Goal: Information Seeking & Learning: Learn about a topic

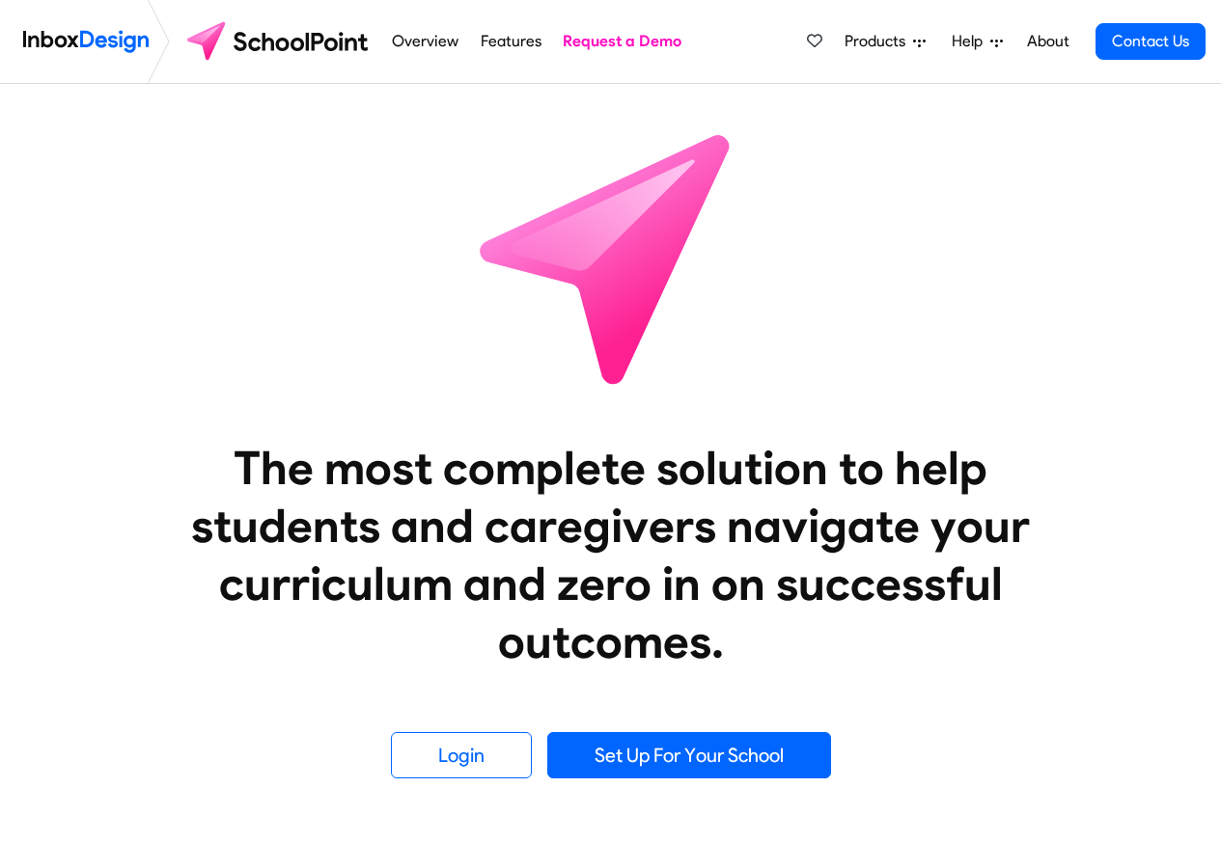
click at [431, 41] on link "Overview" at bounding box center [425, 41] width 77 height 39
click at [493, 41] on link "Features" at bounding box center [510, 41] width 71 height 39
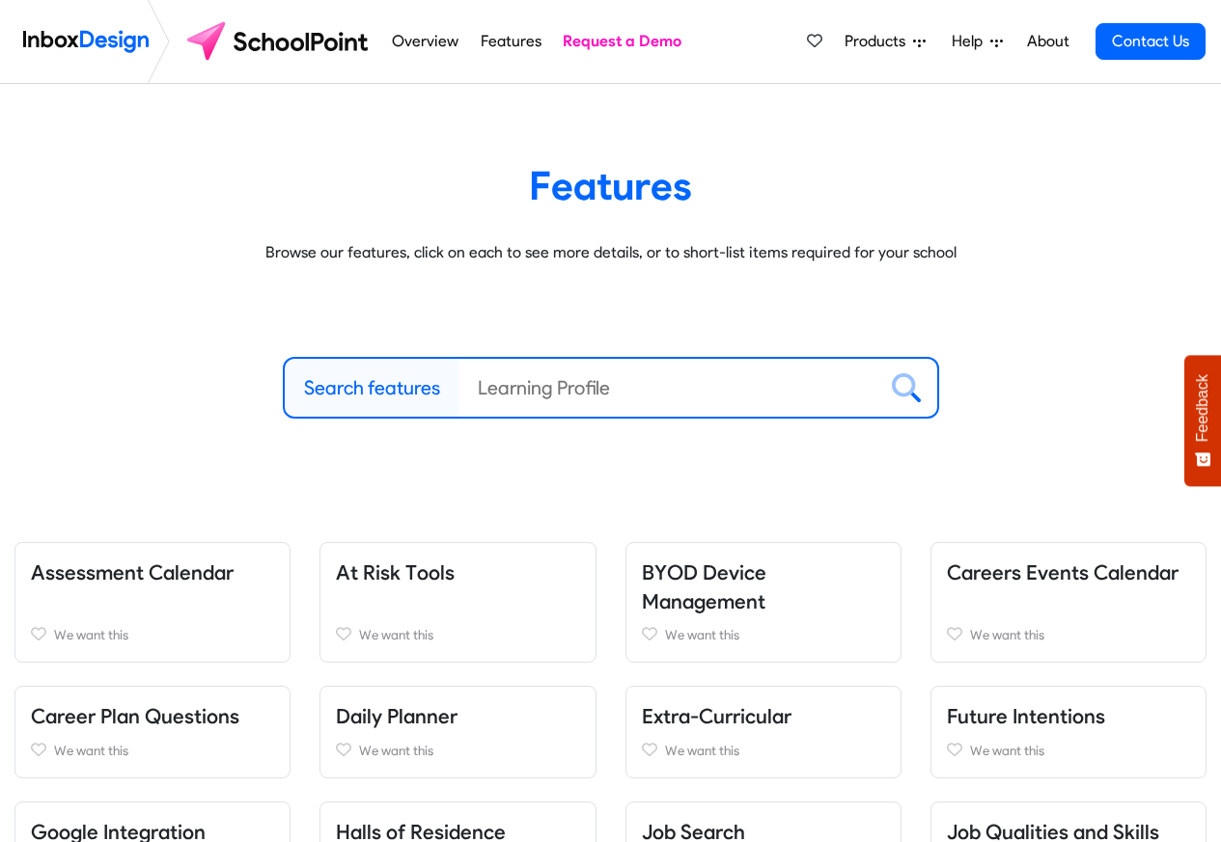
click at [339, 386] on label "Search features" at bounding box center [372, 387] width 136 height 29
click at [458, 386] on input "Search features" at bounding box center [667, 388] width 418 height 58
paste input "Inbox Design"
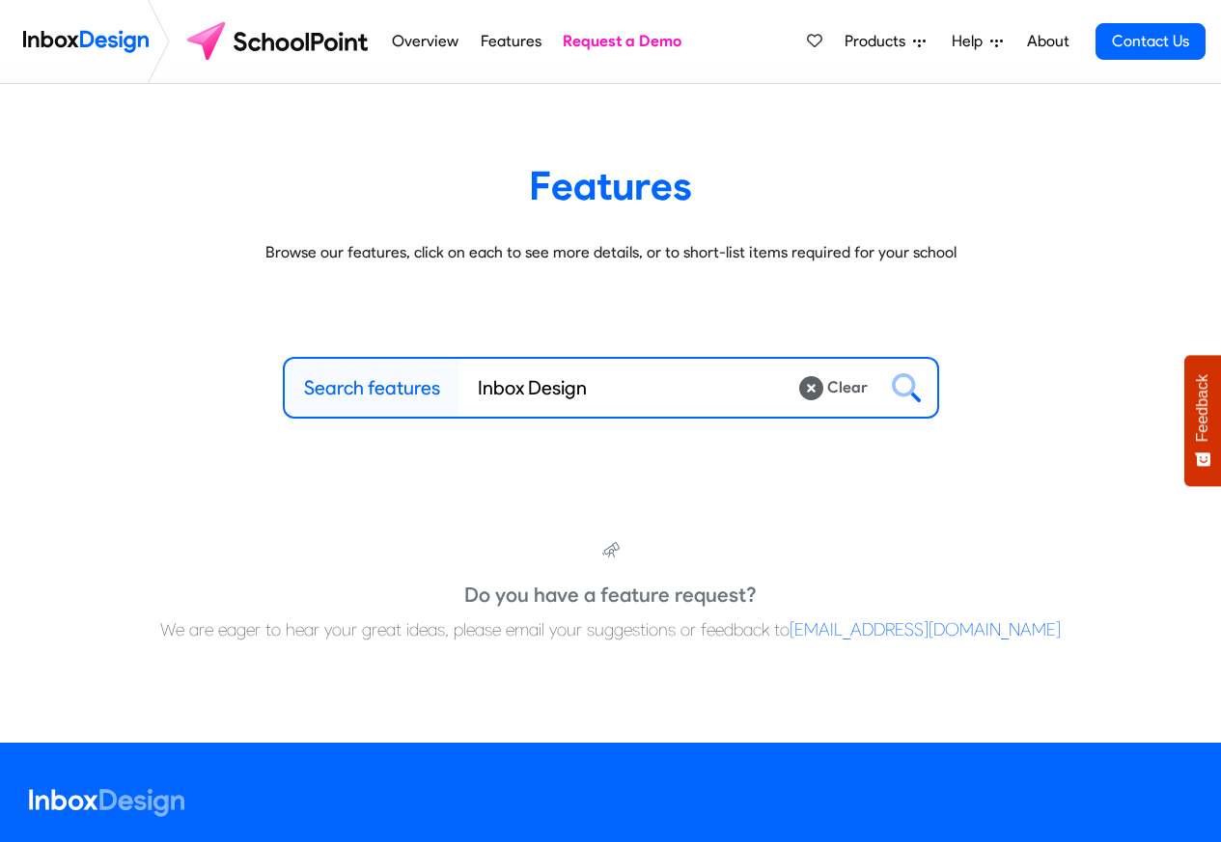
type input "Inbox Design"
click at [881, 41] on span "Products" at bounding box center [878, 41] width 69 height 23
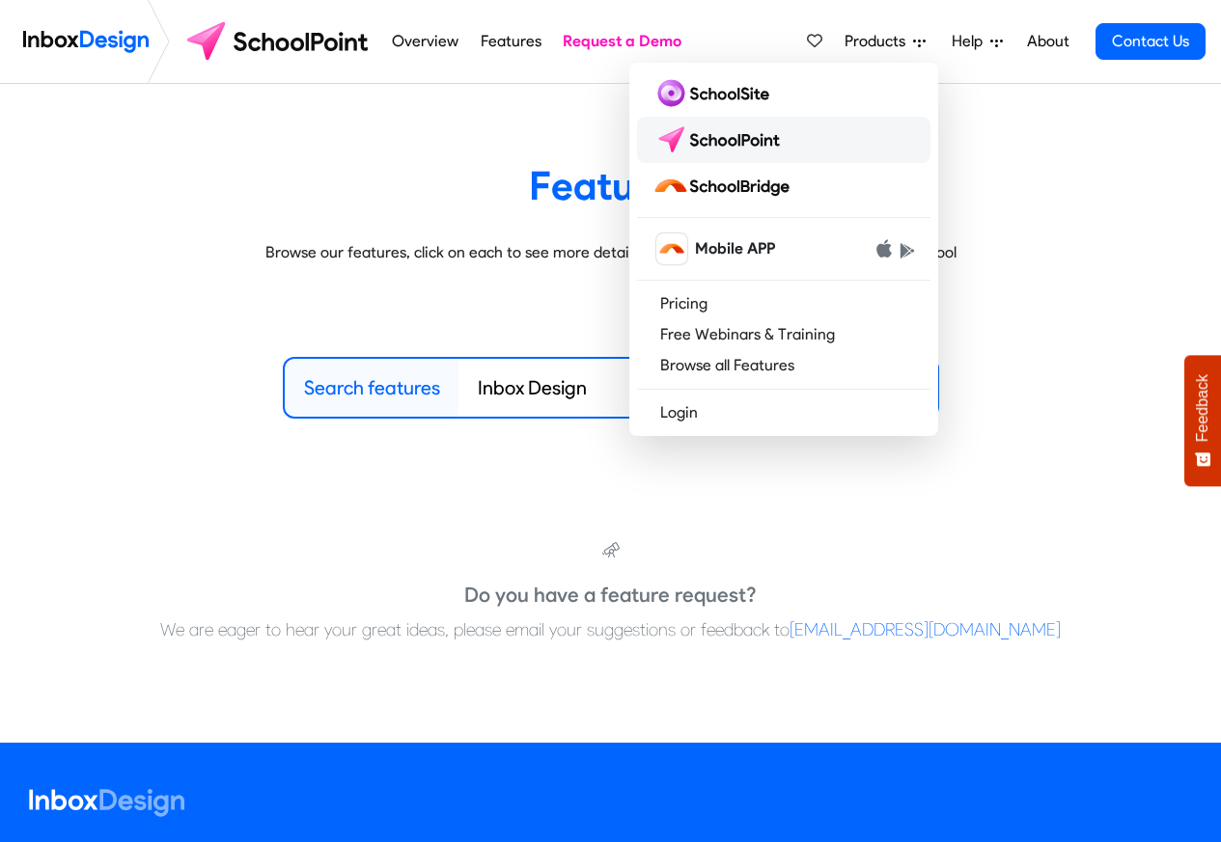
click at [719, 140] on img at bounding box center [720, 139] width 136 height 31
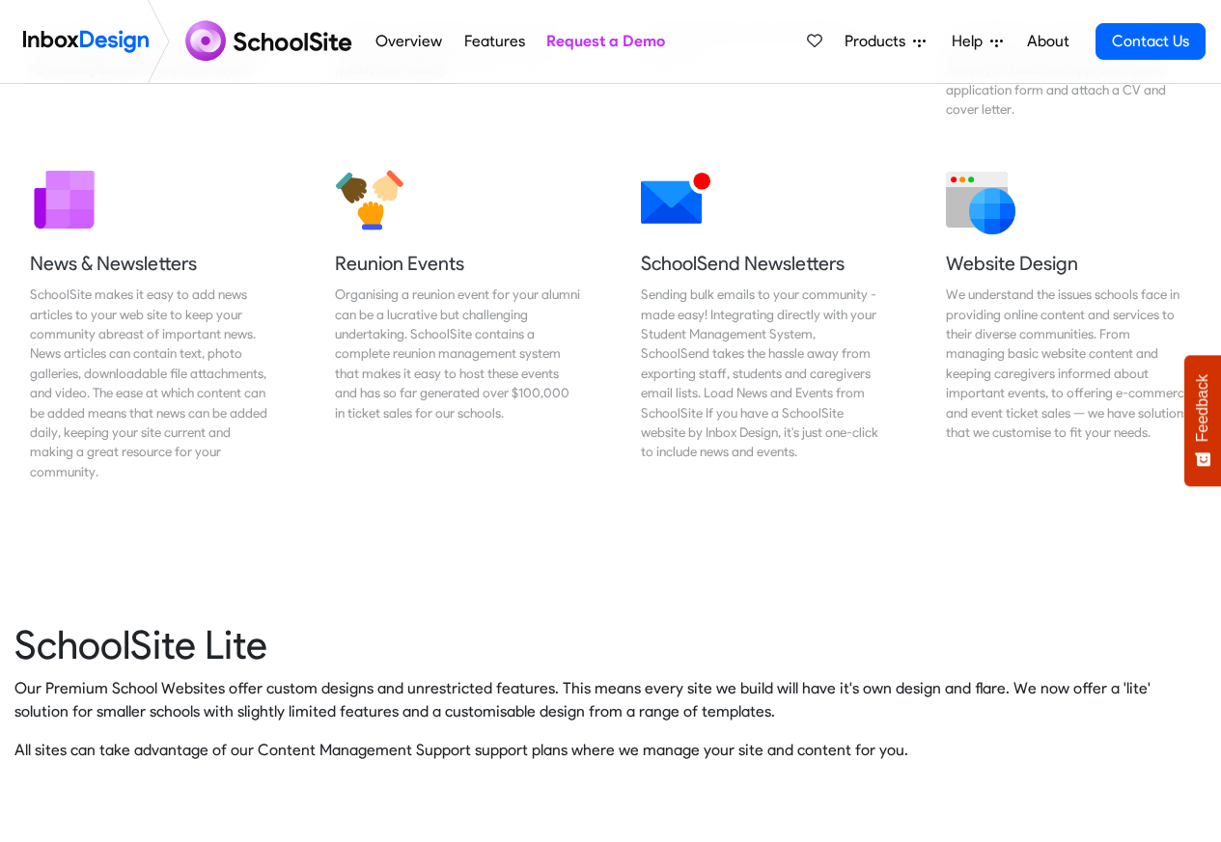
scroll to position [4311, 0]
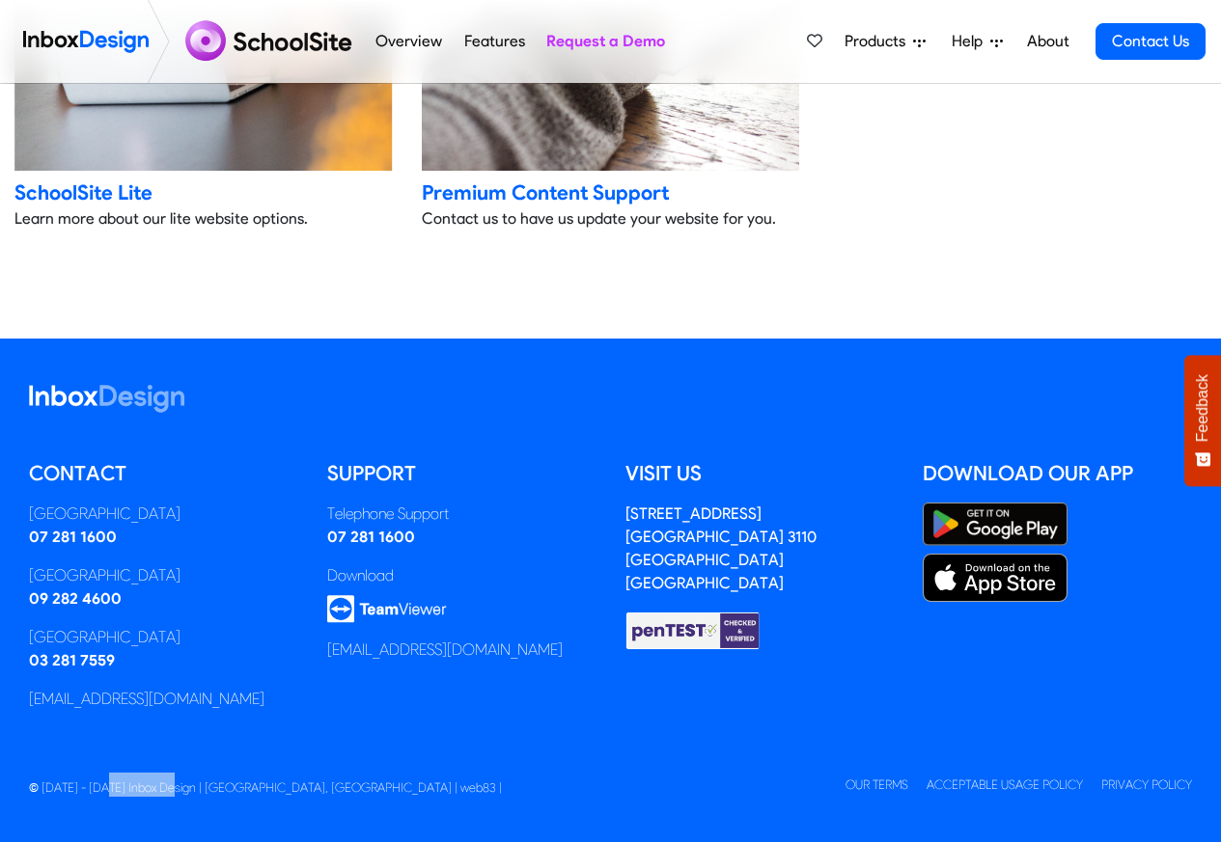
click at [876, 41] on span "Products" at bounding box center [878, 41] width 69 height 23
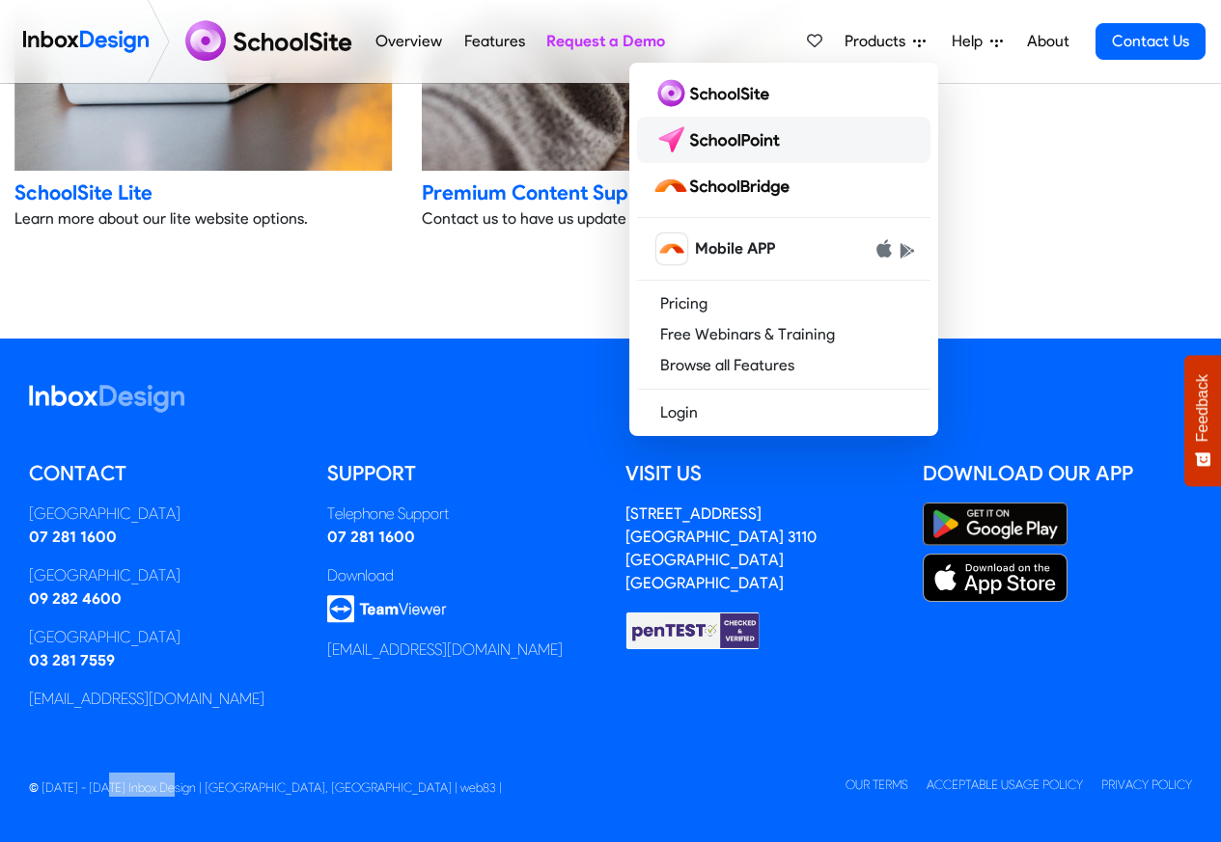
click at [698, 140] on img at bounding box center [720, 139] width 136 height 31
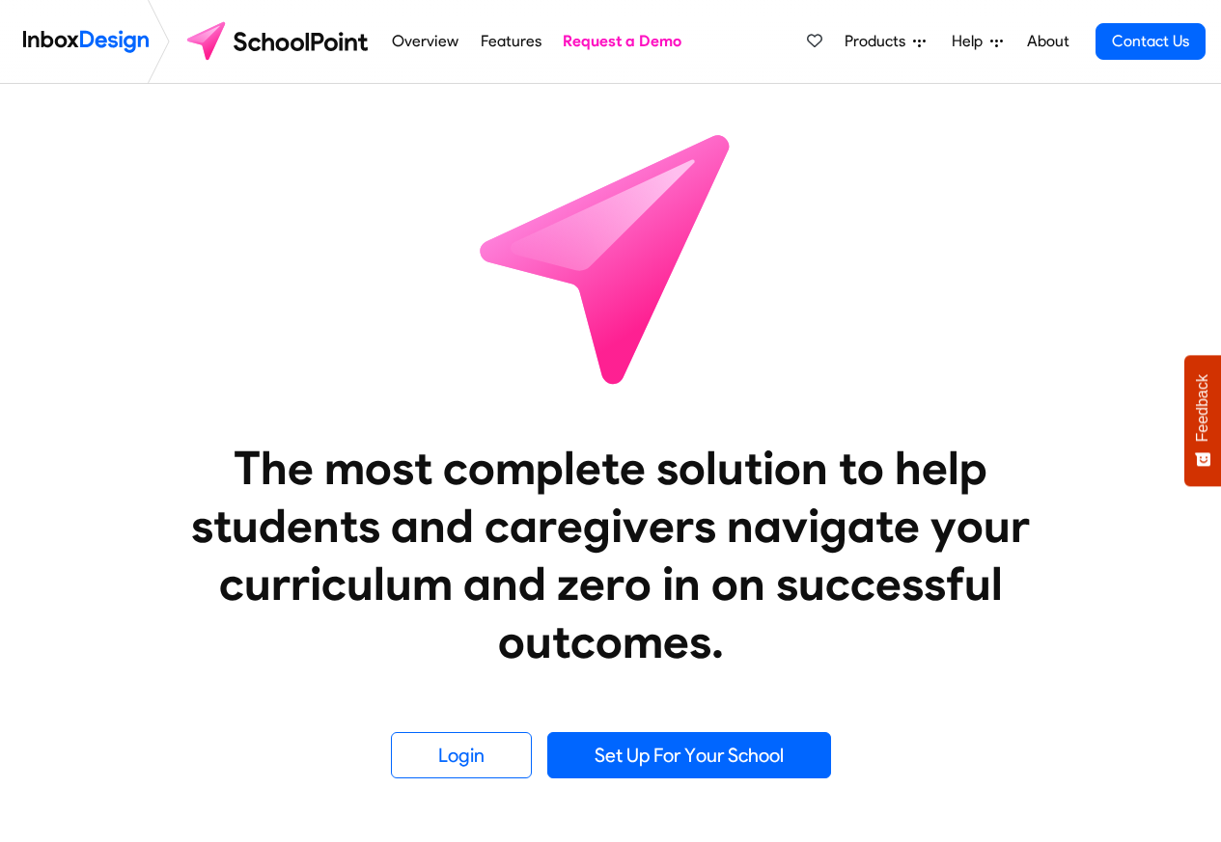
click at [860, 40] on span "Products" at bounding box center [878, 41] width 69 height 23
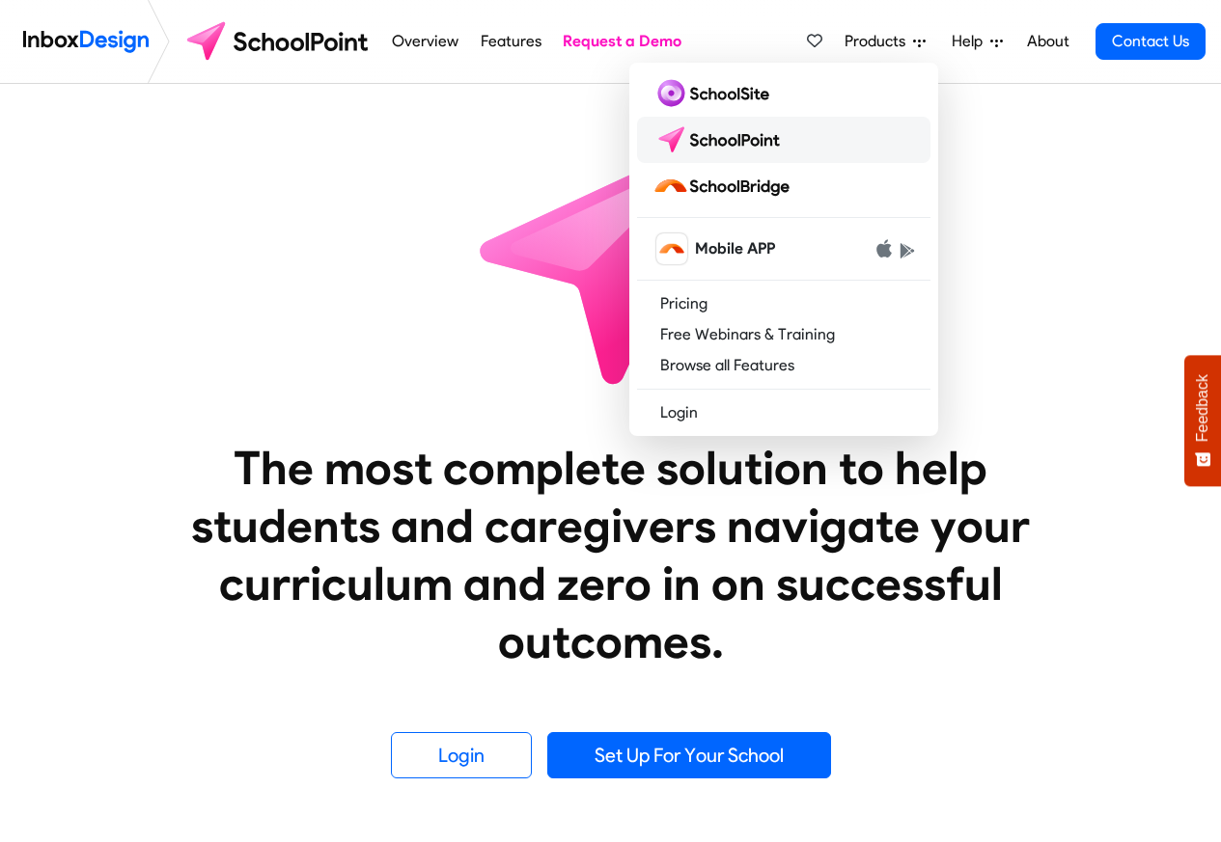
click at [724, 140] on img at bounding box center [720, 139] width 136 height 31
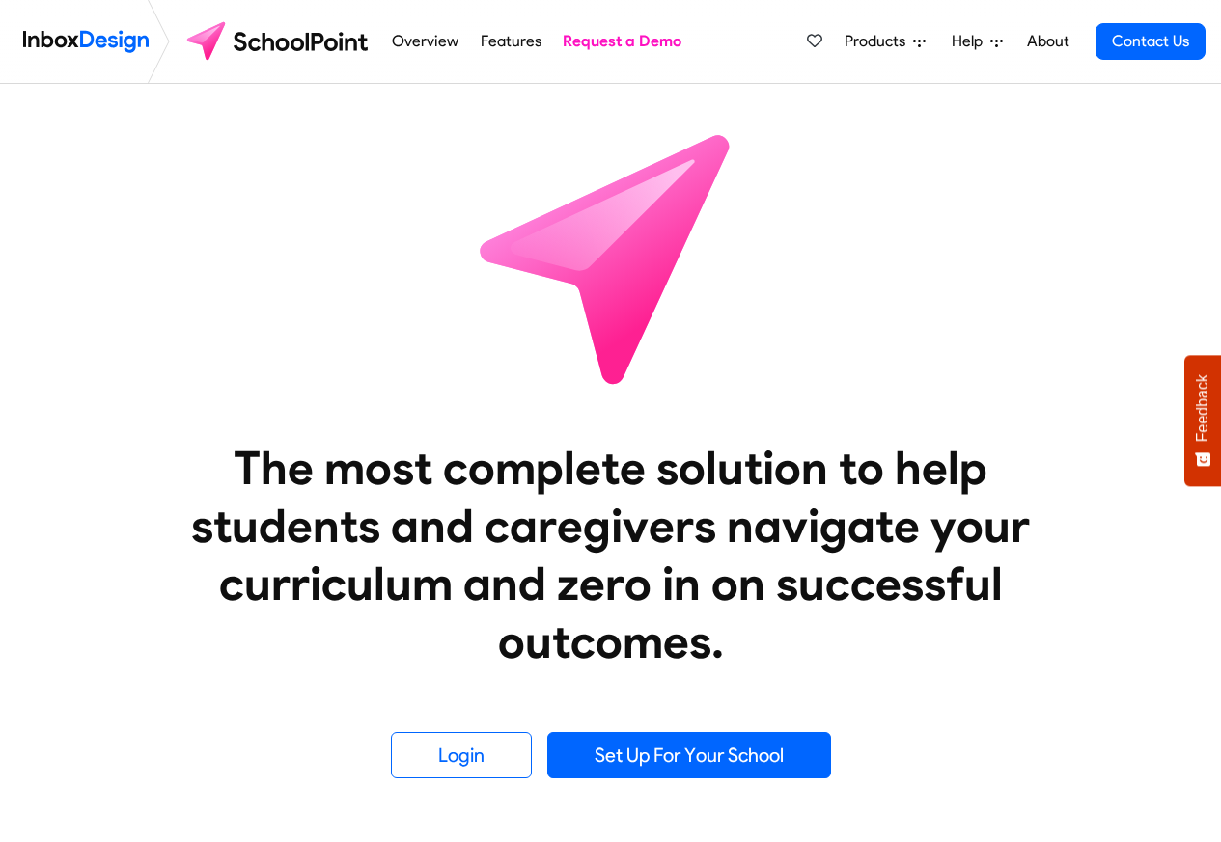
scroll to position [2540, 0]
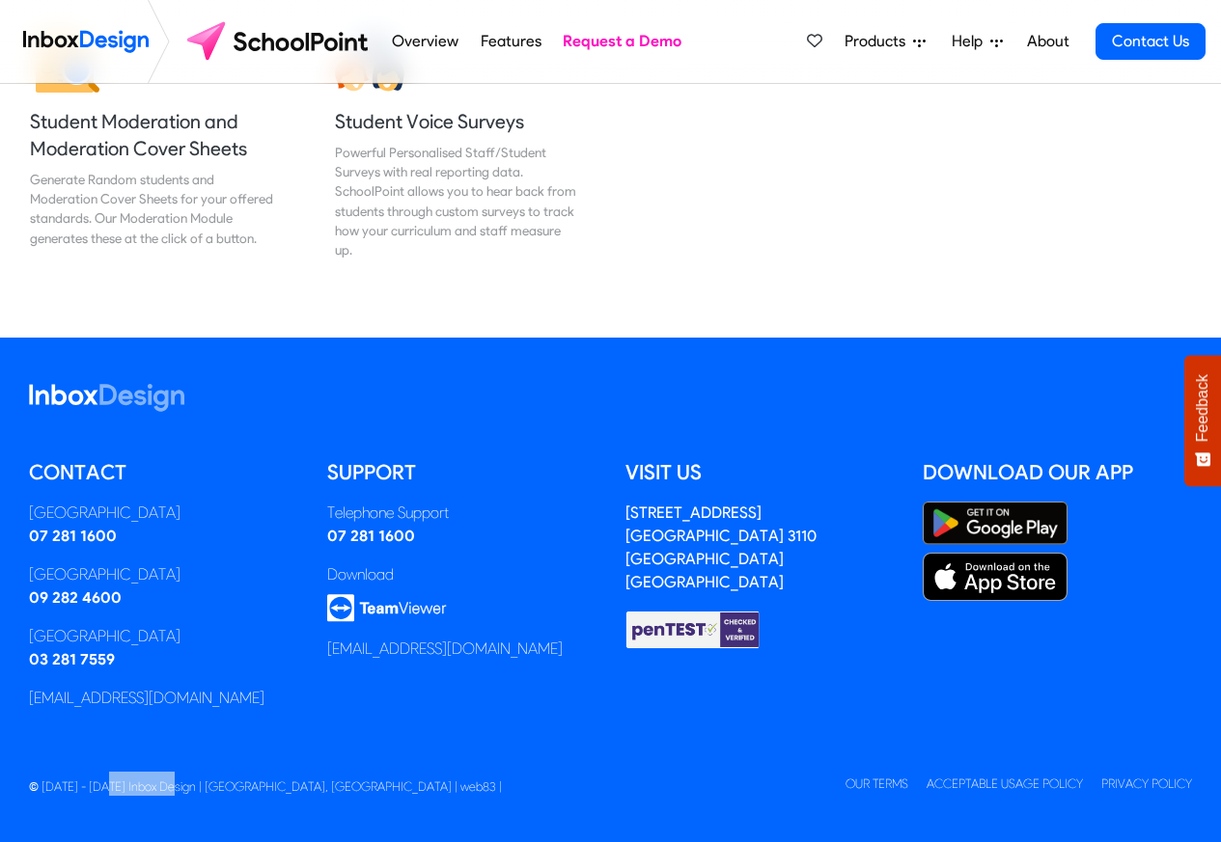
click at [976, 40] on span "Help" at bounding box center [970, 41] width 39 height 23
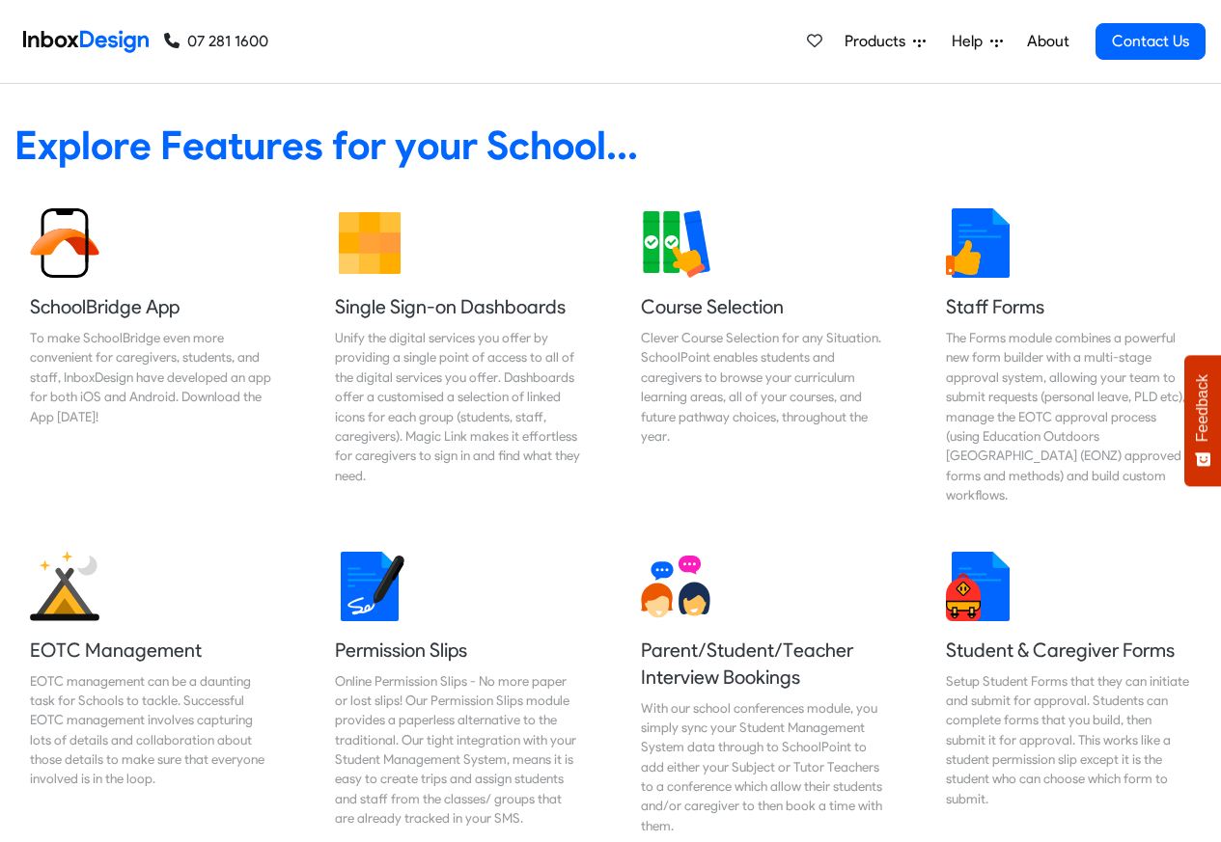
scroll to position [811, 0]
